Goal: Information Seeking & Learning: Learn about a topic

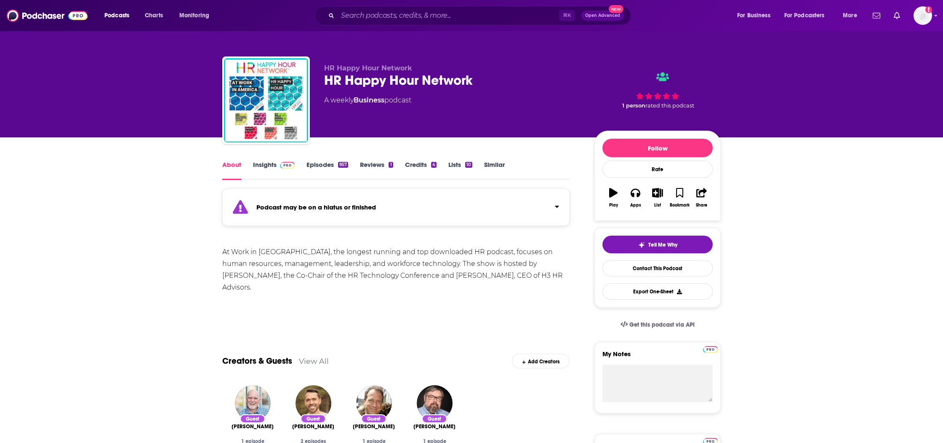
click at [270, 168] on link "Insights" at bounding box center [274, 169] width 42 height 19
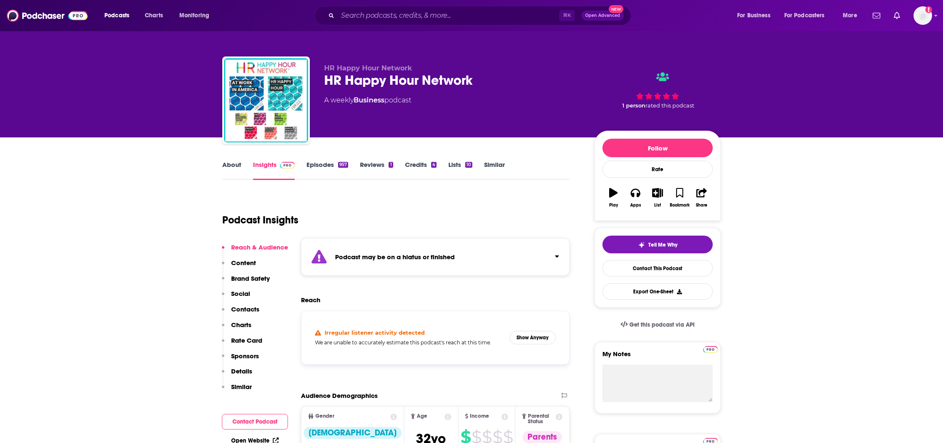
click at [418, 73] on div "HR Happy Hour Network" at bounding box center [452, 80] width 257 height 16
copy div "HR Happy Hour Network"
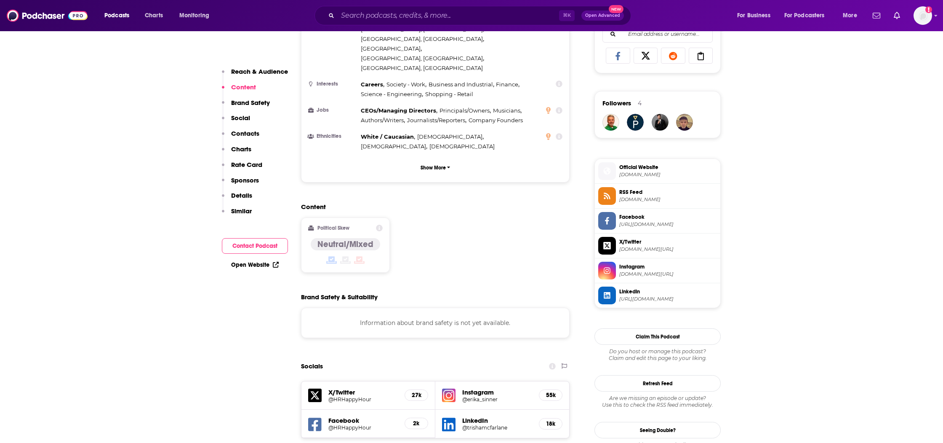
scroll to position [732, 0]
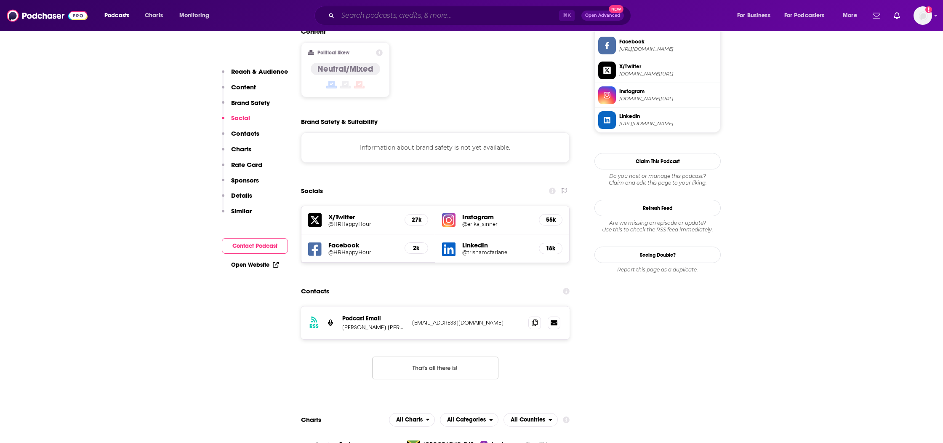
click at [391, 14] on input "Search podcasts, credits, & more..." at bounding box center [449, 15] width 222 height 13
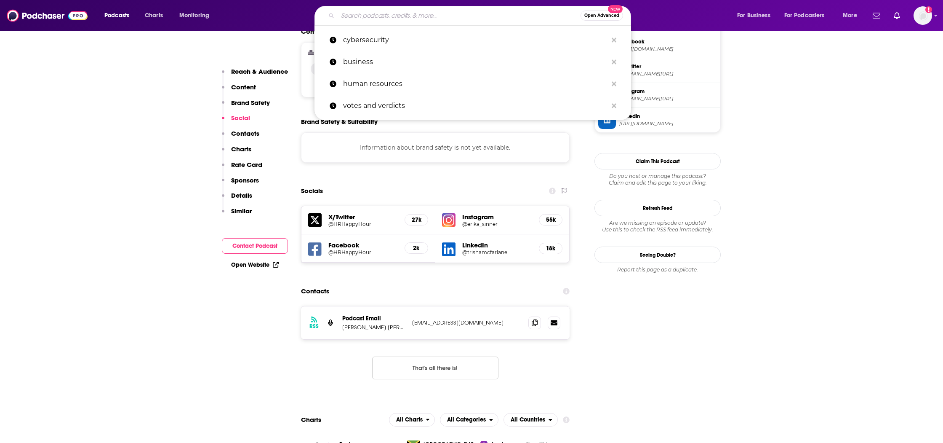
paste input "Transform Your Workplace Podcast"
type input "Transform Your Workplace Podcast"
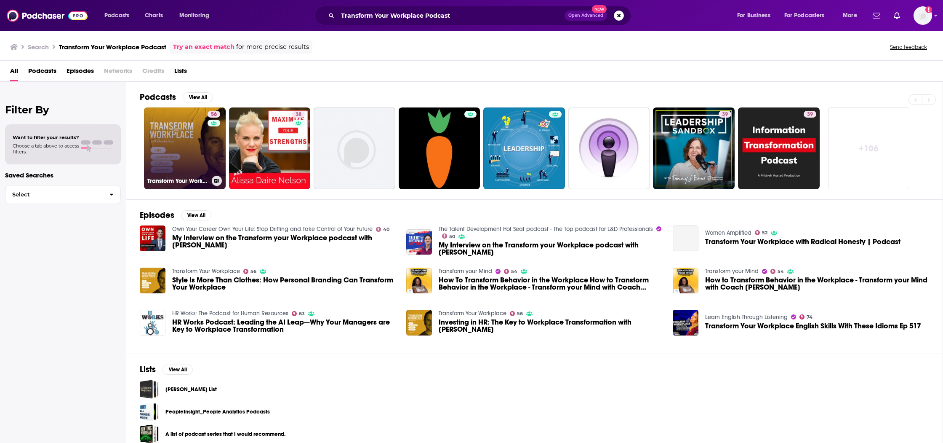
click at [200, 153] on link "56 Transform Your Workplace" at bounding box center [185, 148] width 82 height 82
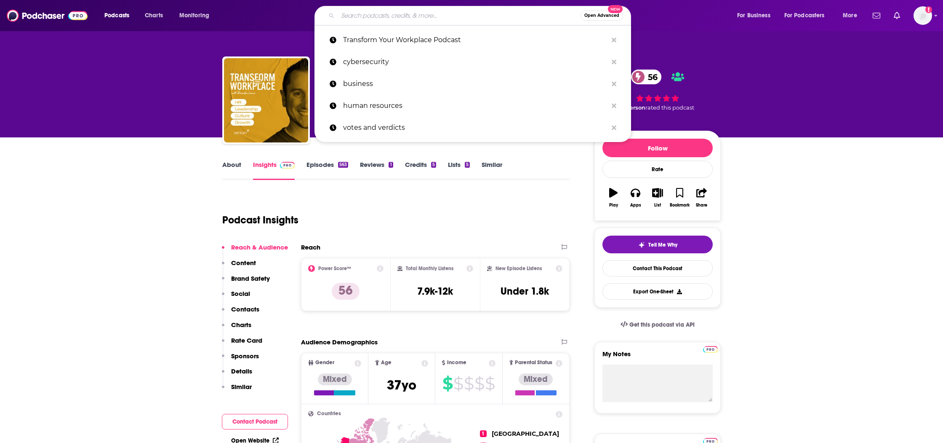
click at [355, 18] on input "Search podcasts, credits, & more..." at bounding box center [459, 15] width 243 height 13
paste input "#WorkTrends Podcast"
type input "#WorkTrends Podcast"
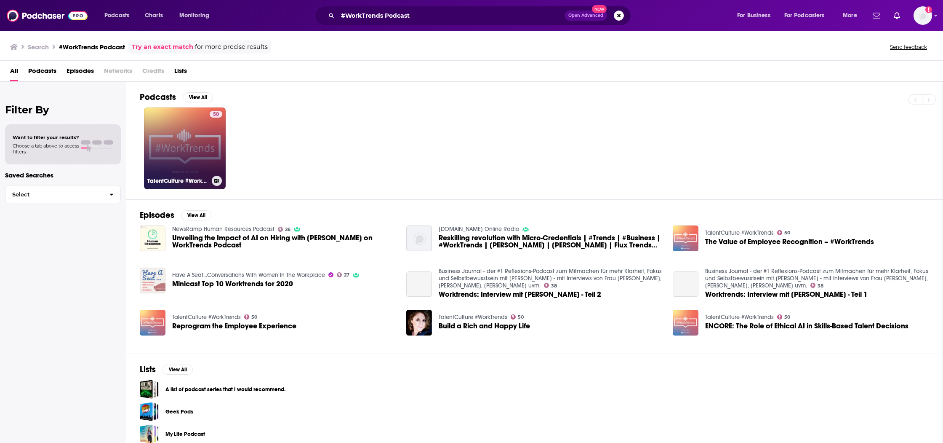
click at [204, 147] on link "50 TalentCulture #WorkTrends" at bounding box center [185, 148] width 82 height 82
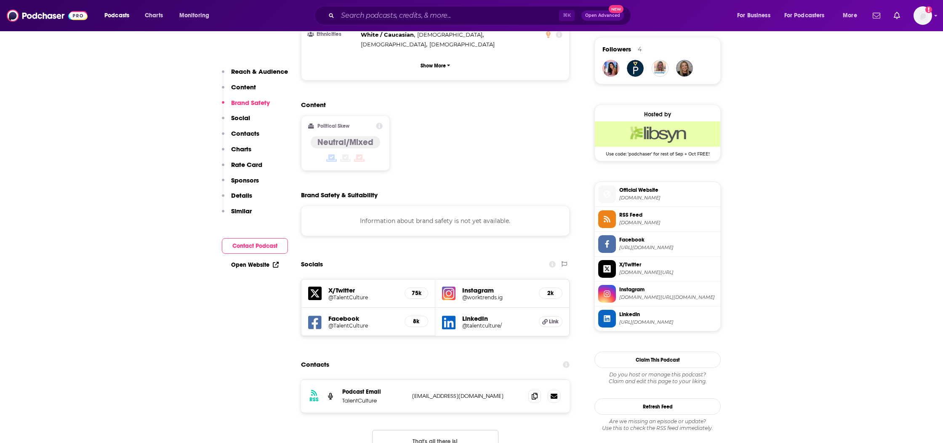
scroll to position [811, 0]
